Goal: Check status: Check status

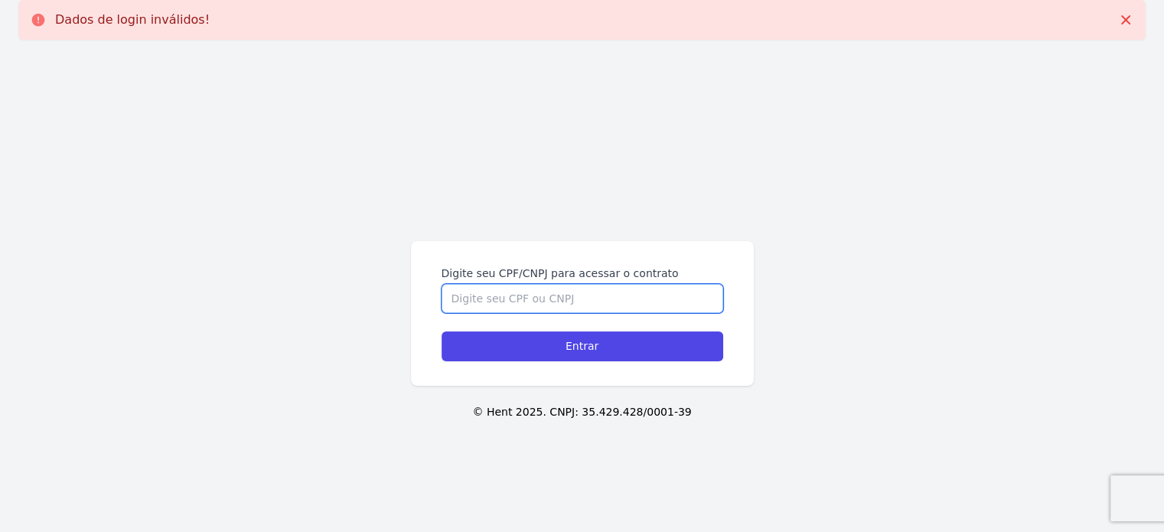
click at [544, 287] on input "Digite seu CPF/CNPJ para acessar o contrato" at bounding box center [583, 298] width 282 height 29
type input "12387373405"
click at [442, 331] on input "Entrar" at bounding box center [583, 346] width 282 height 30
